Goal: Task Accomplishment & Management: Use online tool/utility

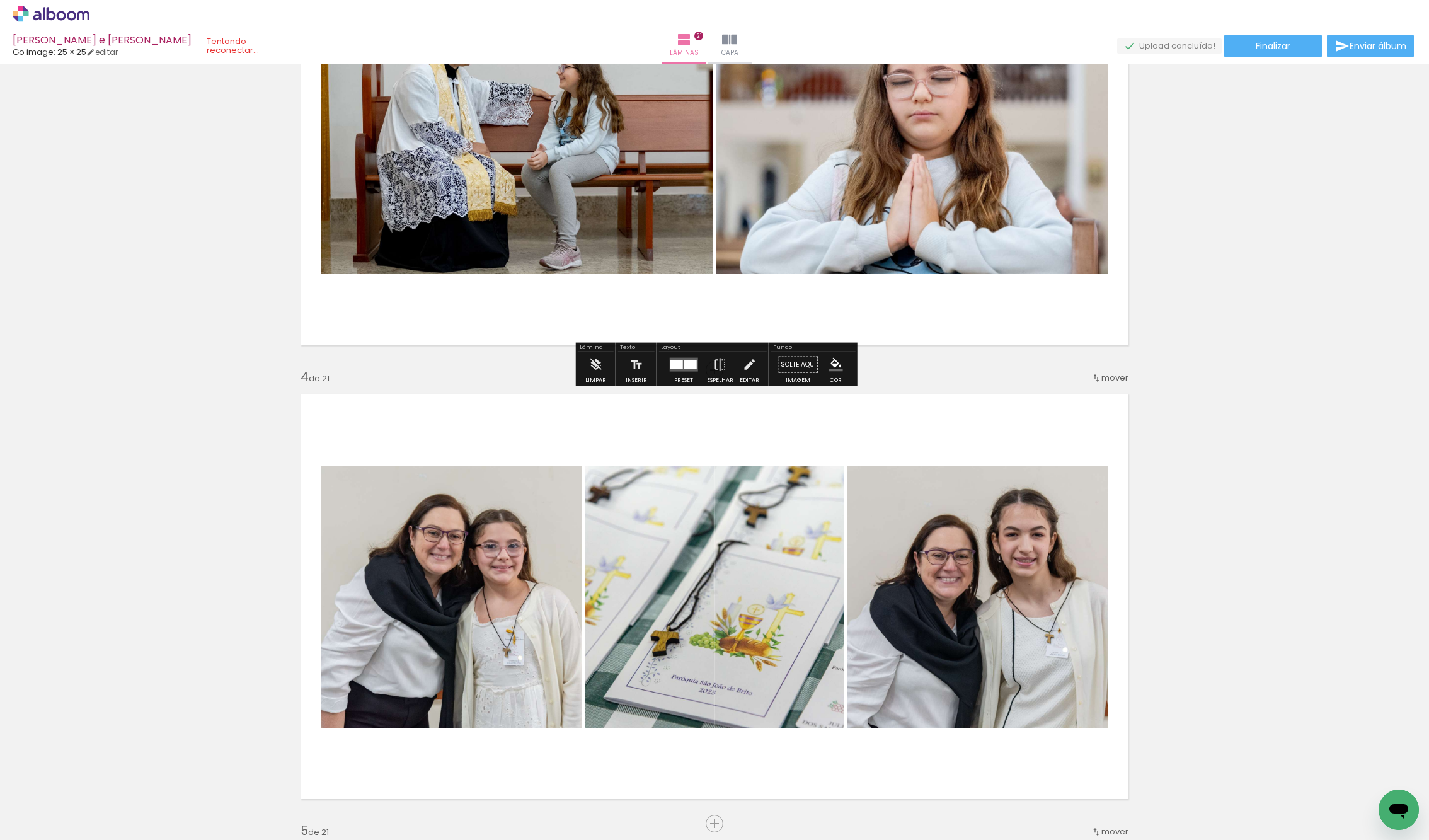
scroll to position [511, 0]
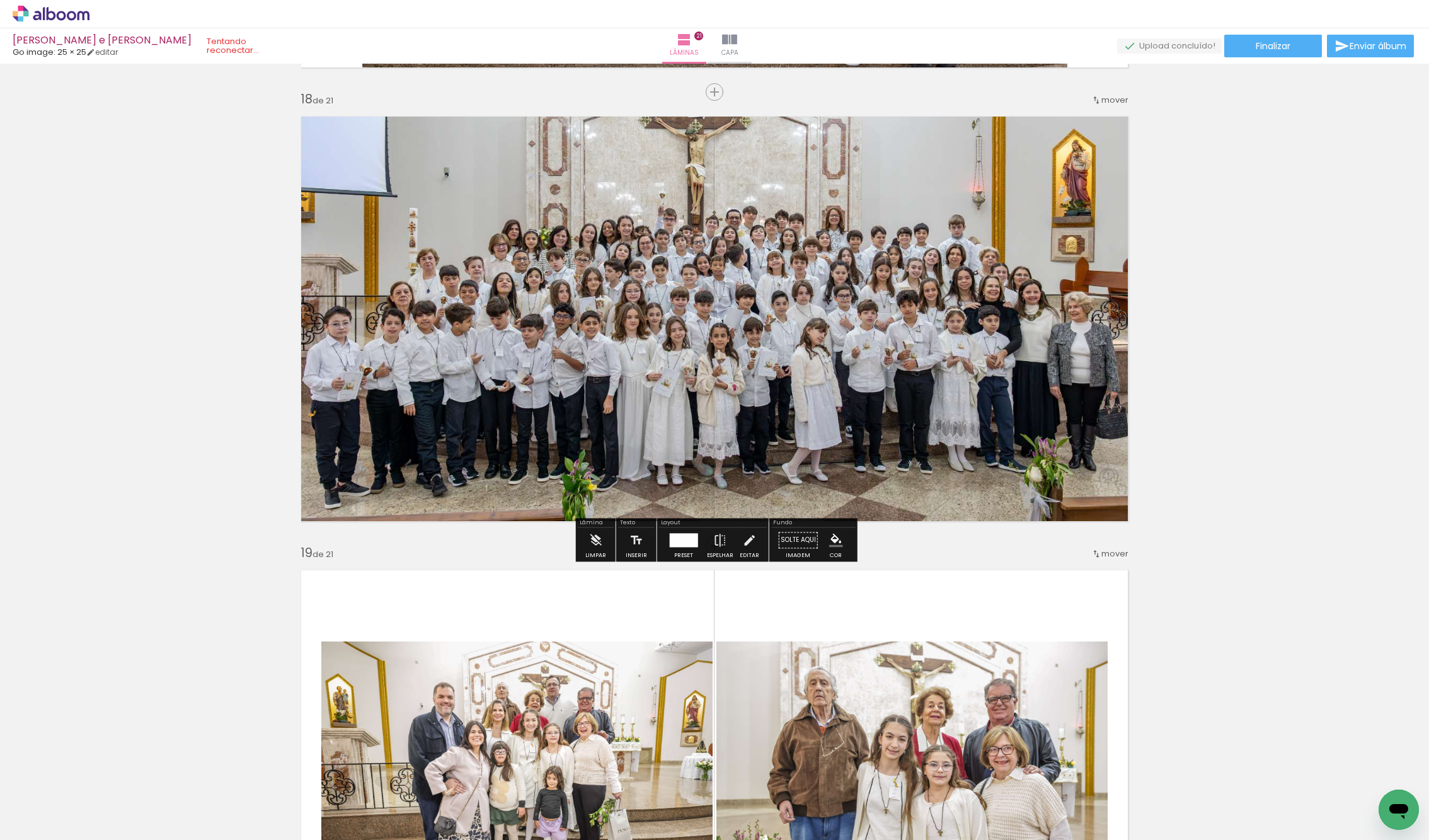
scroll to position [7707, 0]
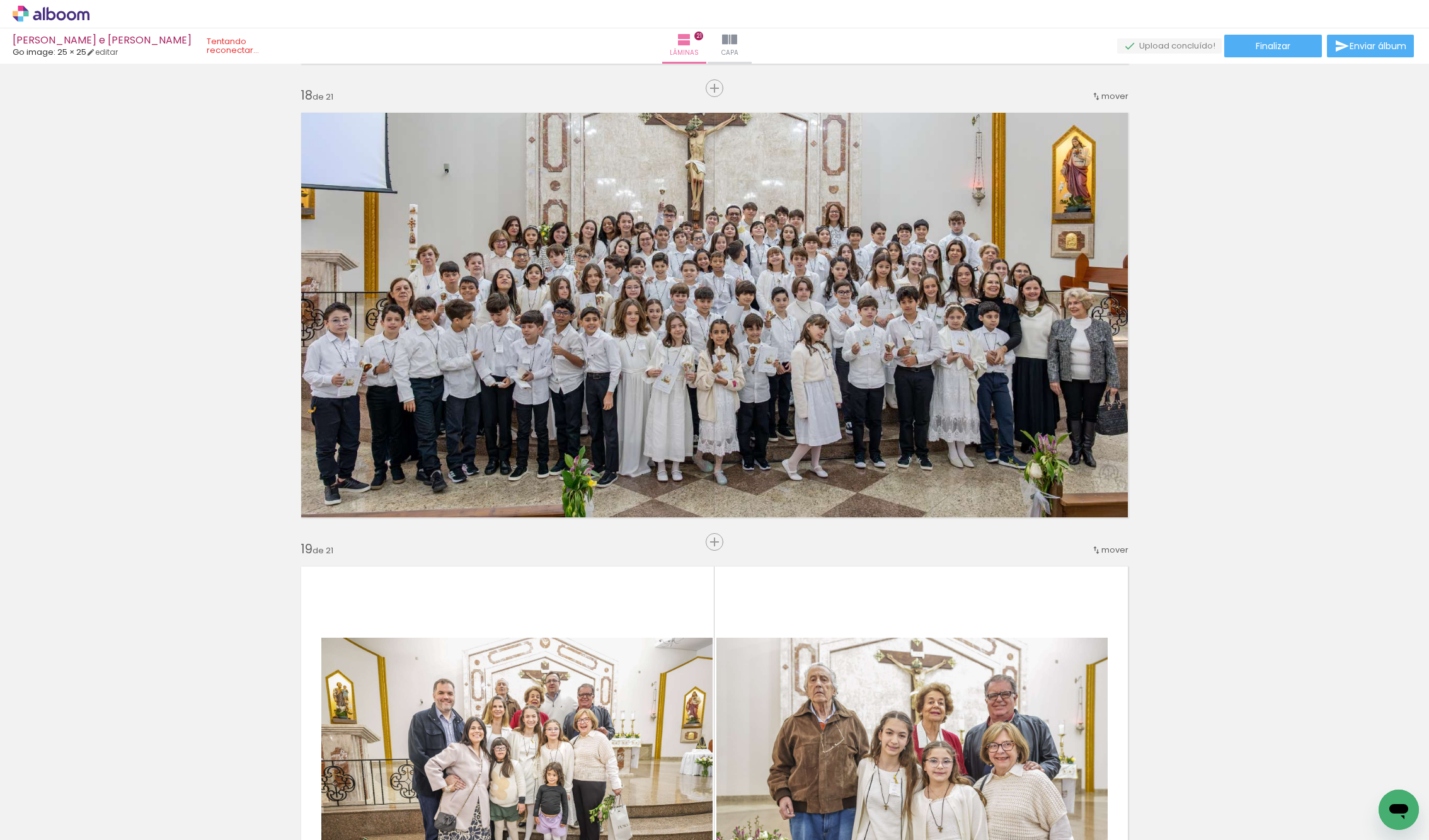
click at [103, 767] on iron-icon at bounding box center [99, 772] width 13 height 13
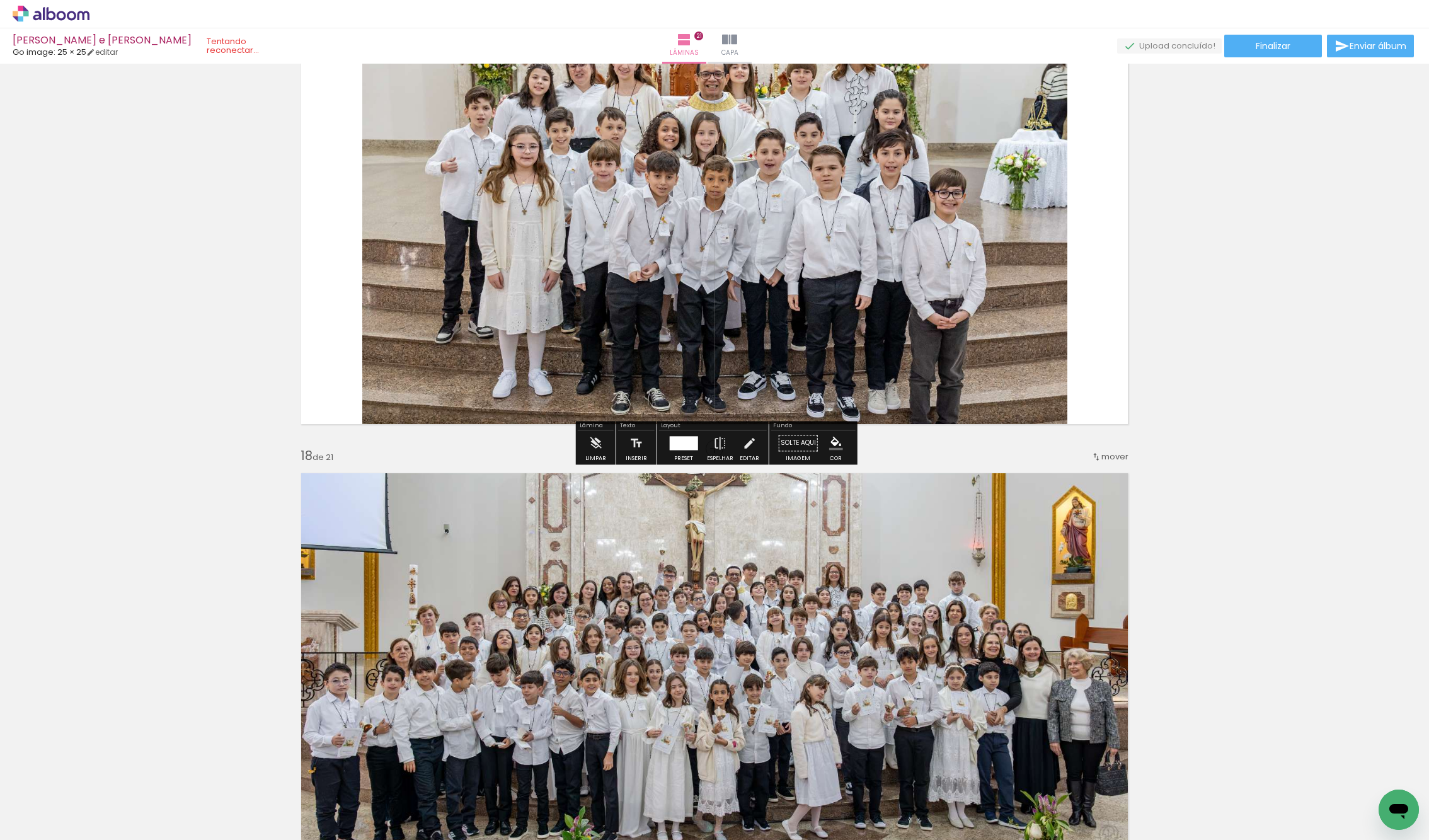
scroll to position [7349, 0]
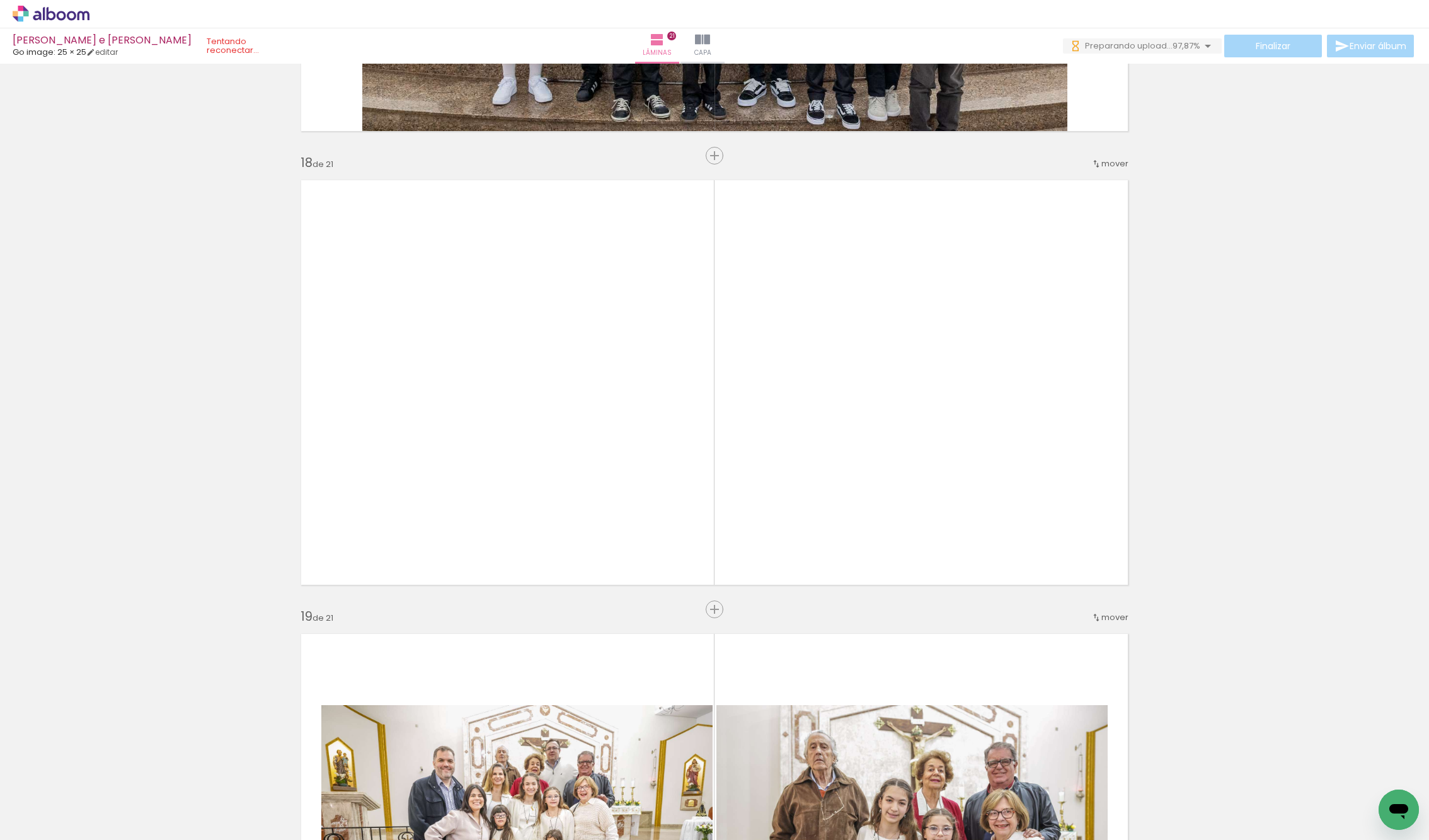
scroll to position [7625, 0]
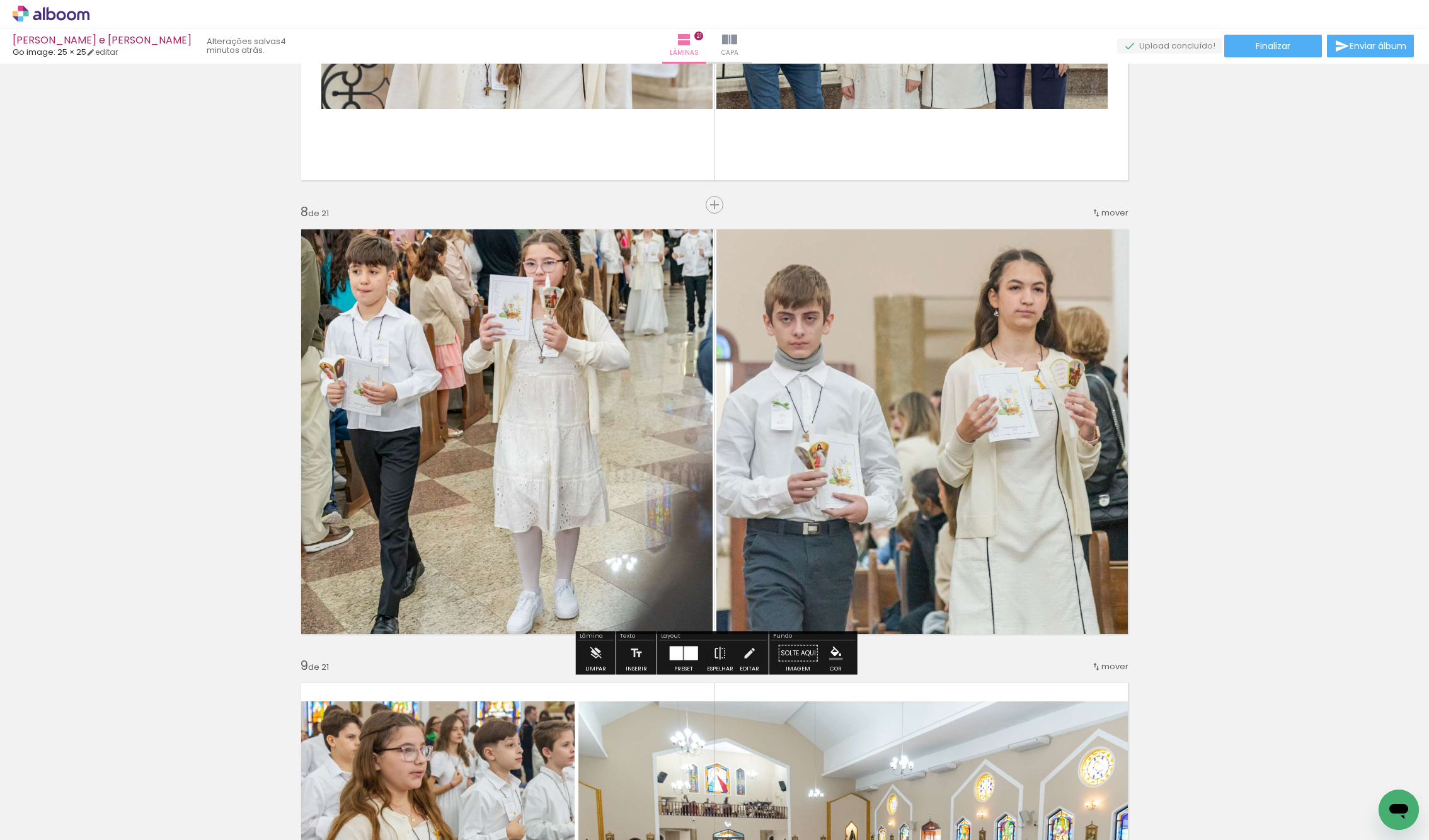
scroll to position [3037, 0]
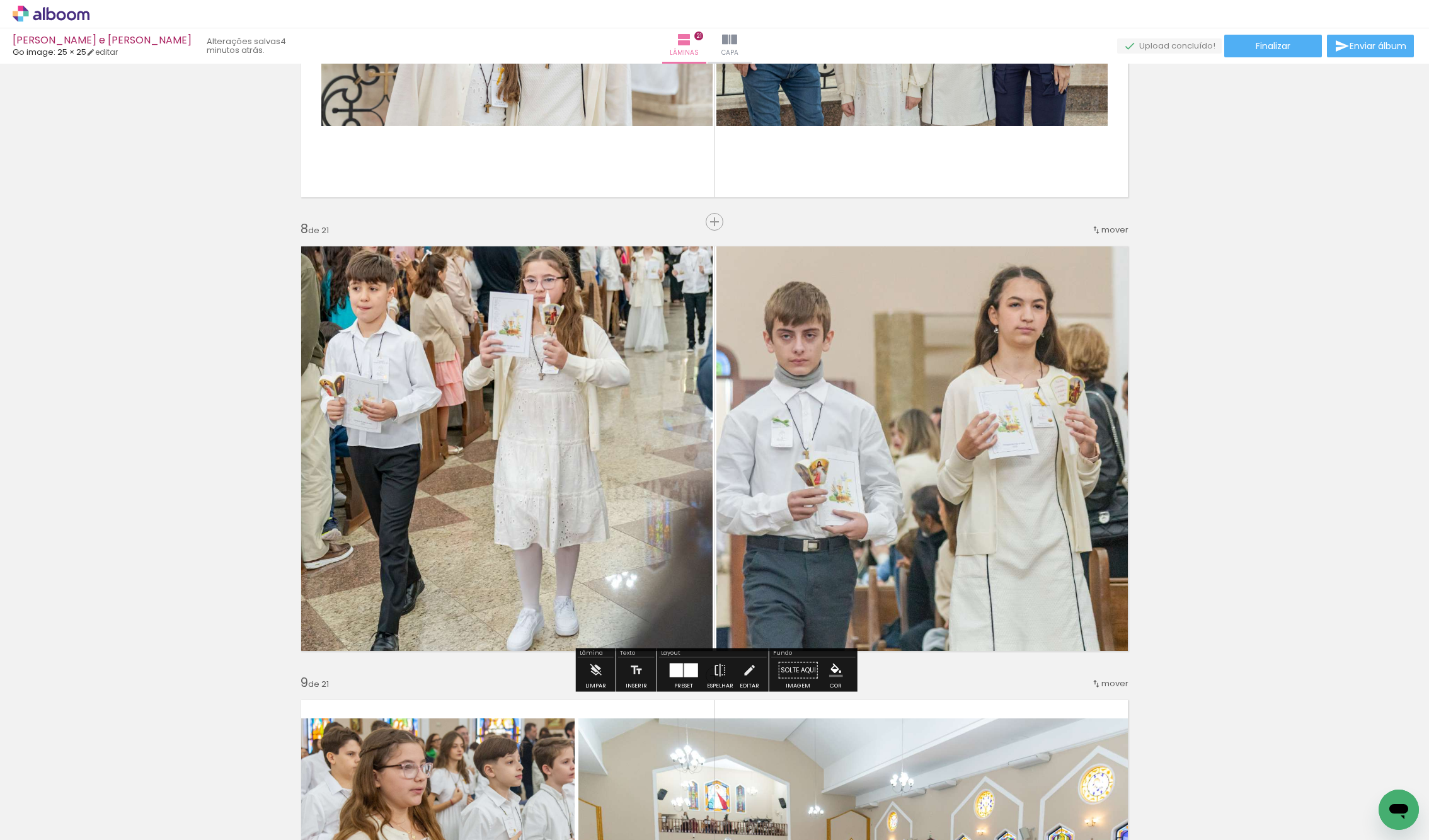
click at [956, 367] on quentale-photo at bounding box center [927, 449] width 421 height 422
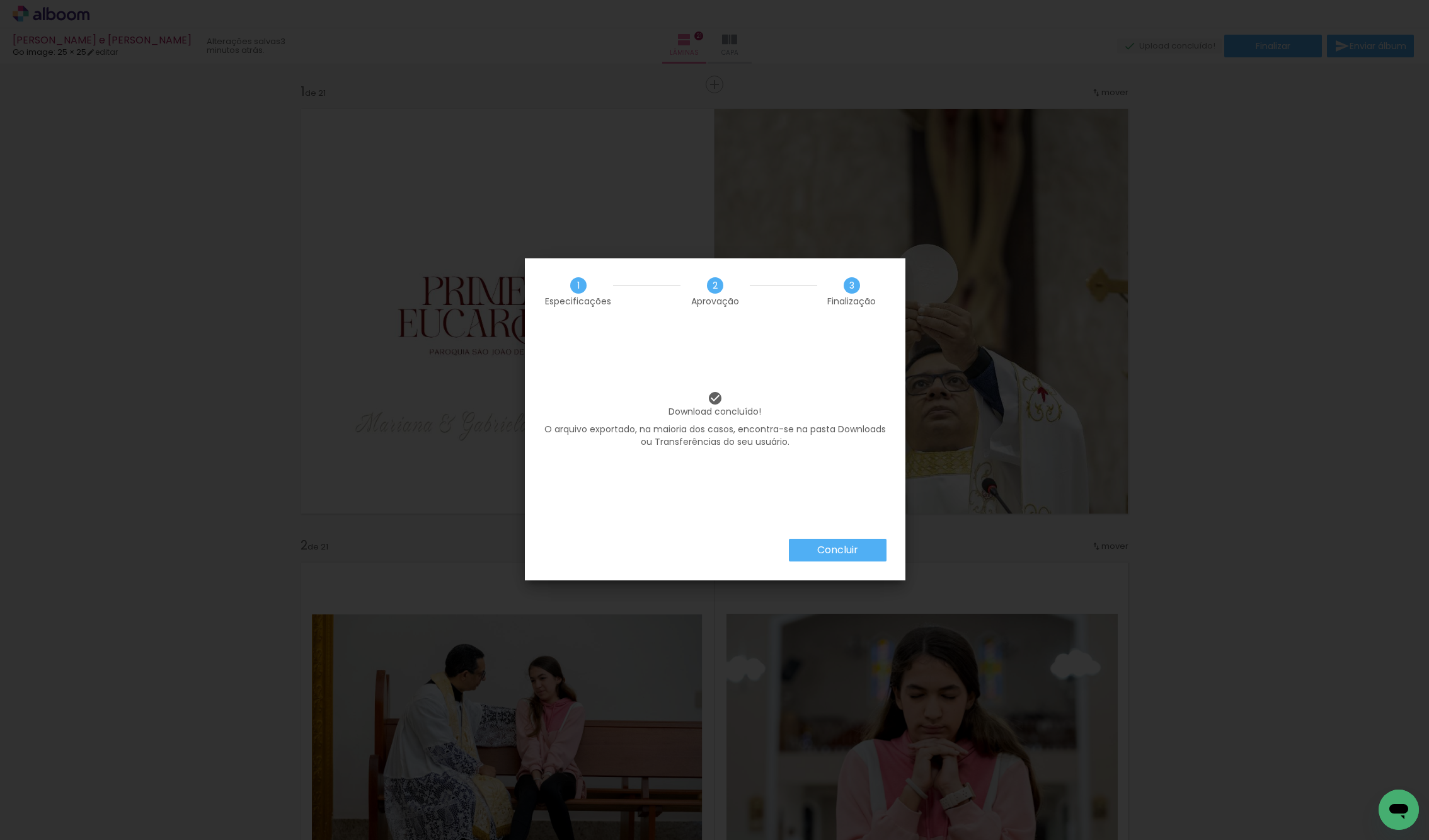
scroll to position [3037, 0]
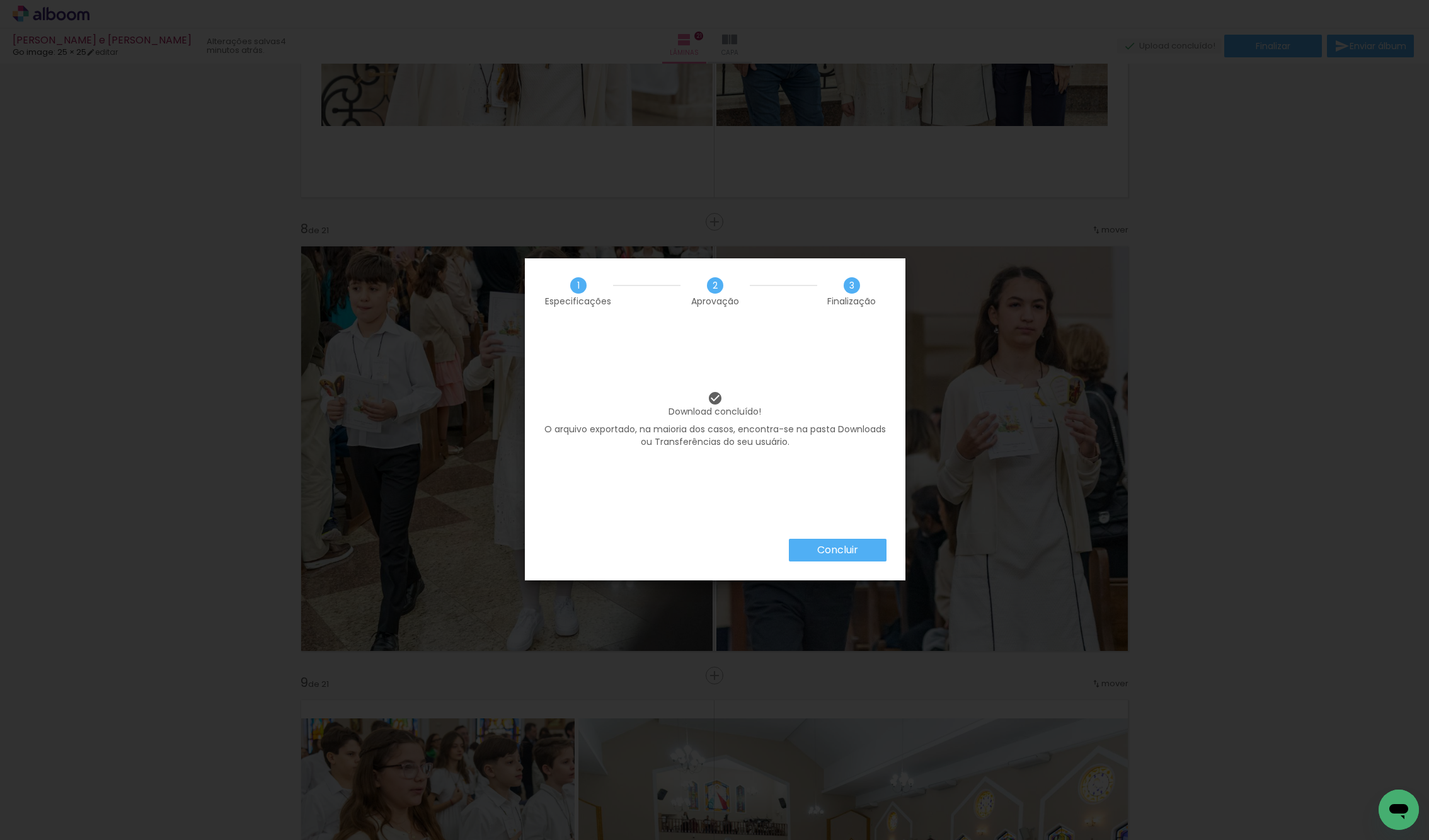
click at [0, 0] on slot "Concluir" at bounding box center [0, 0] width 0 height 0
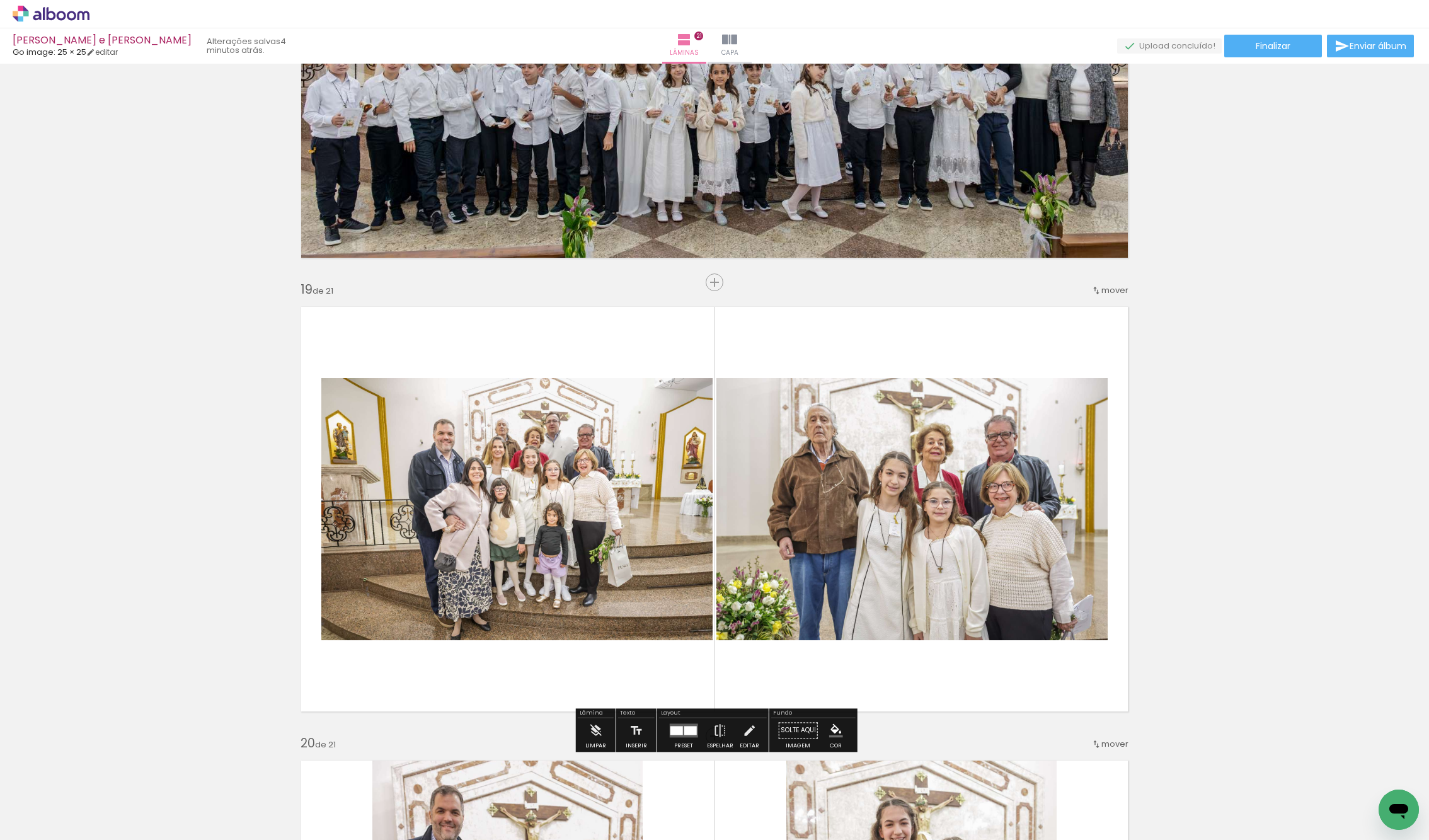
scroll to position [7966, 0]
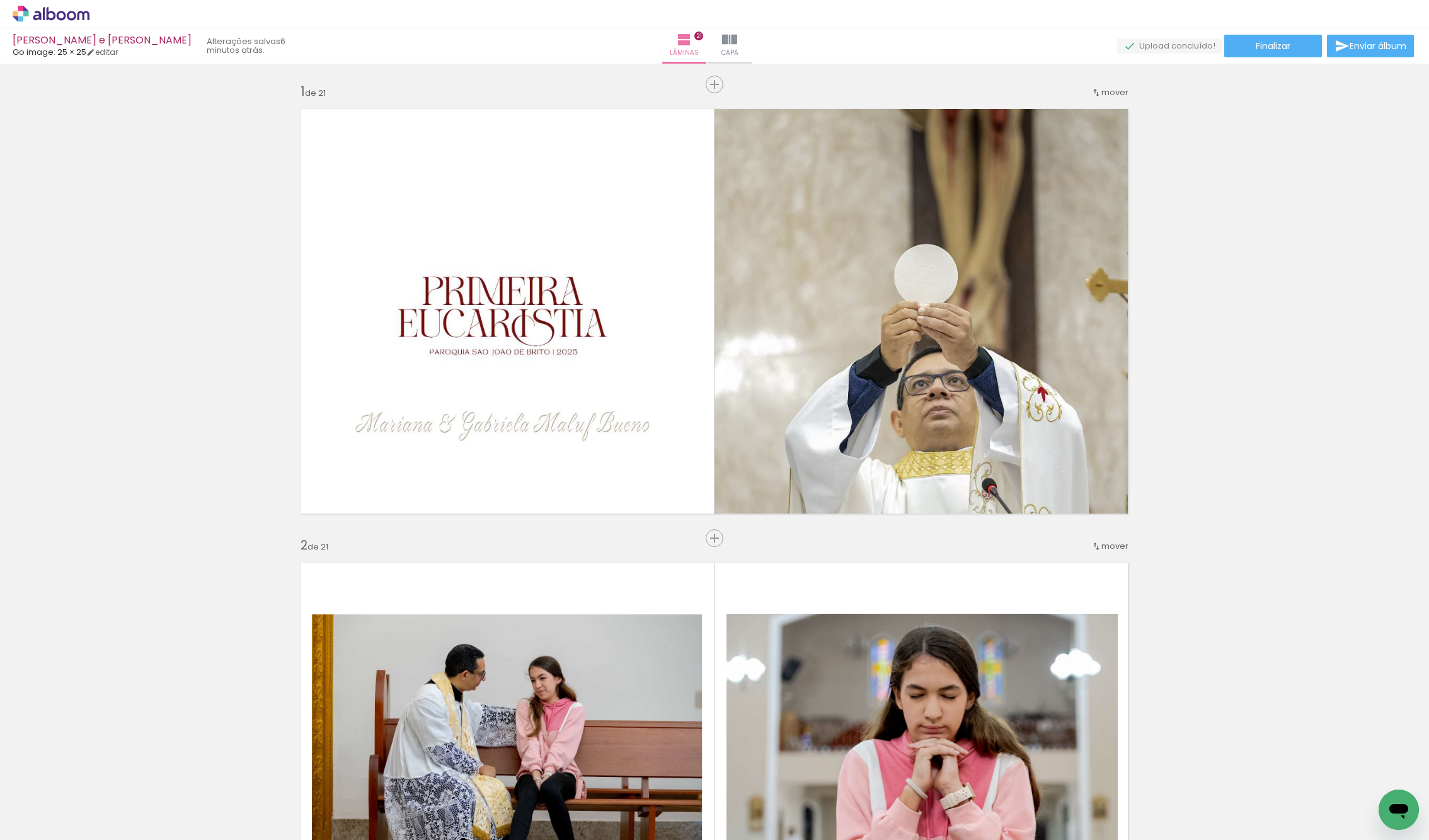
scroll to position [7966, 0]
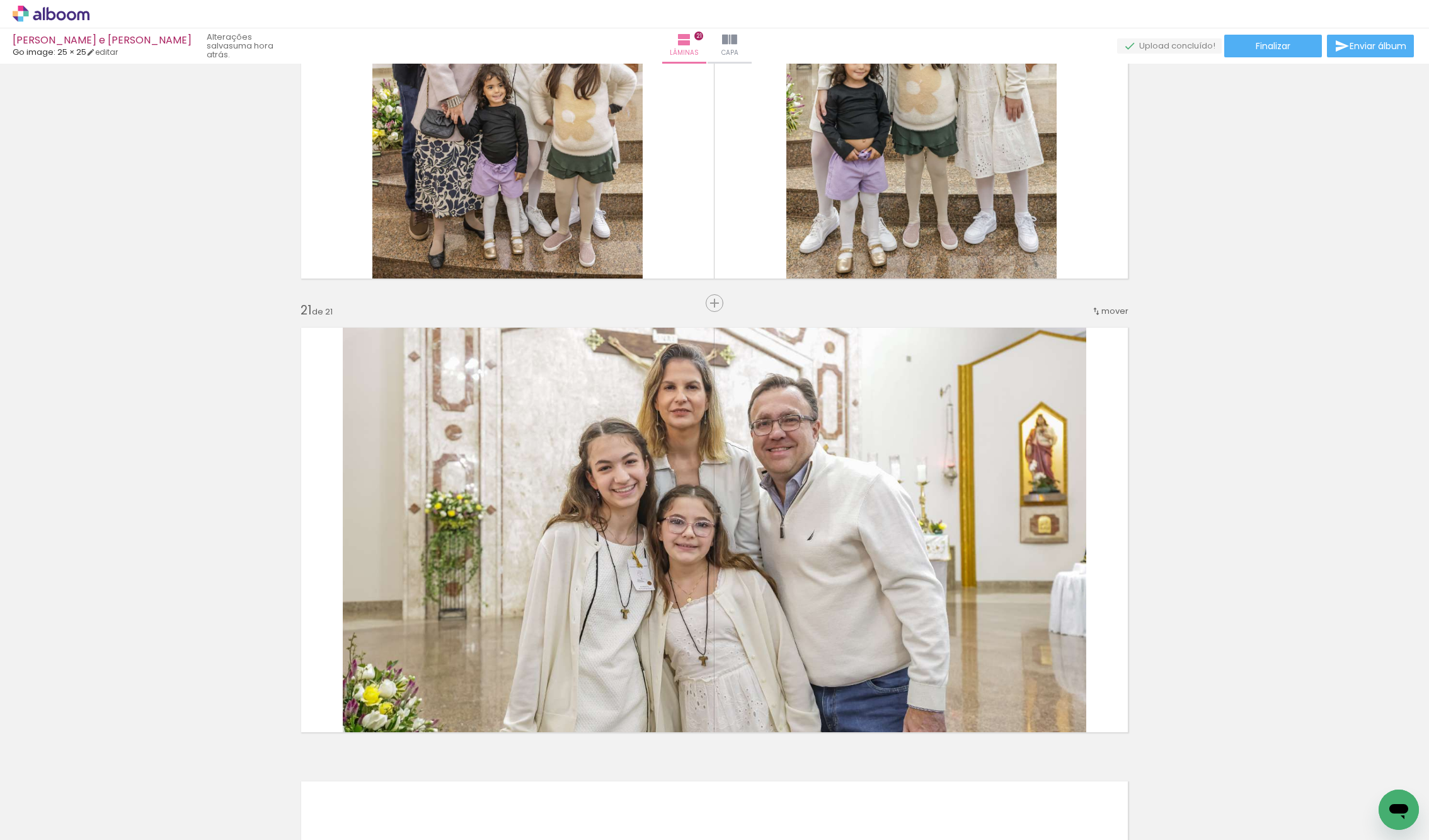
scroll to position [8855, 0]
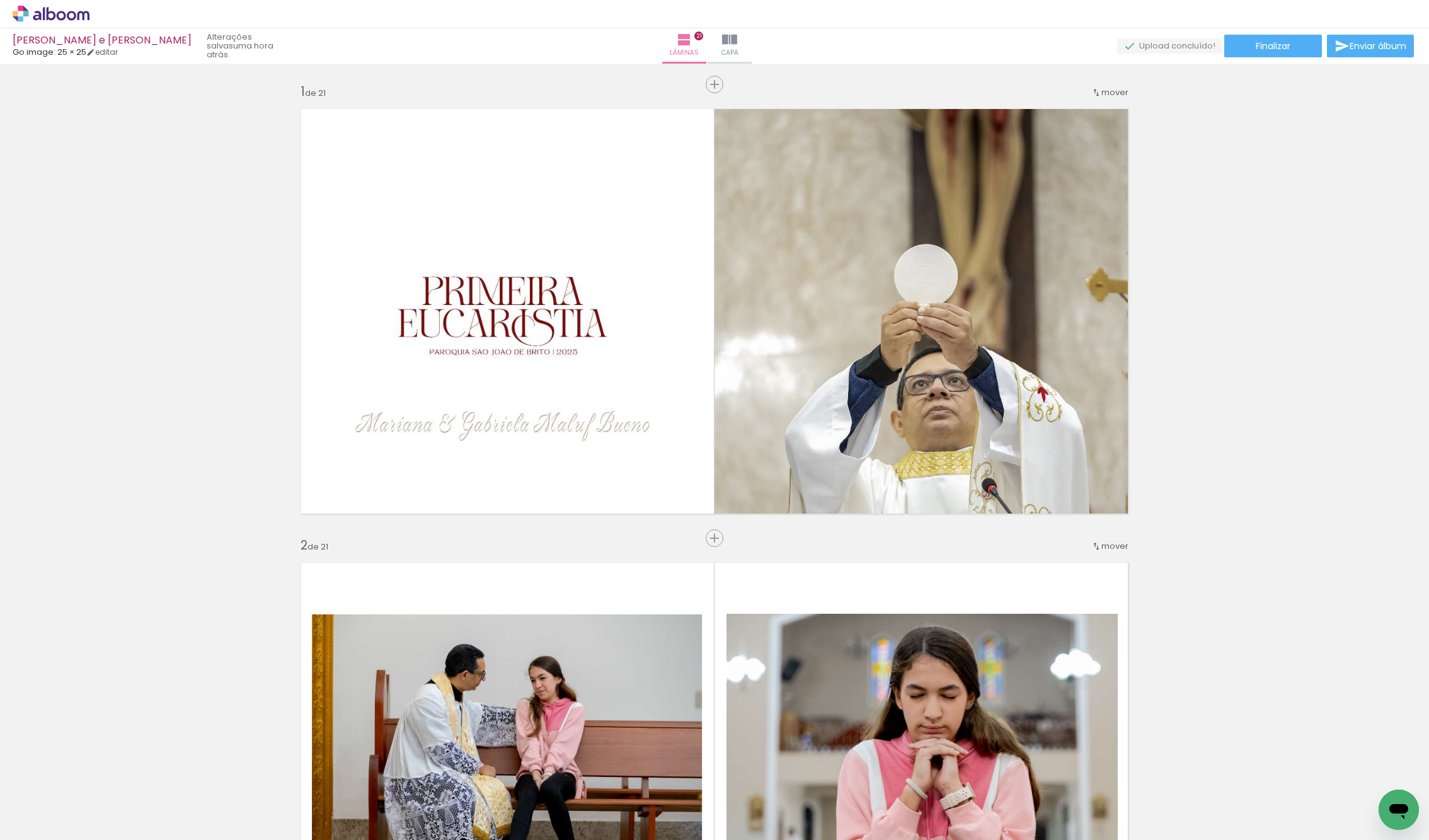
scroll to position [8855, 0]
